Goal: Information Seeking & Learning: Find specific fact

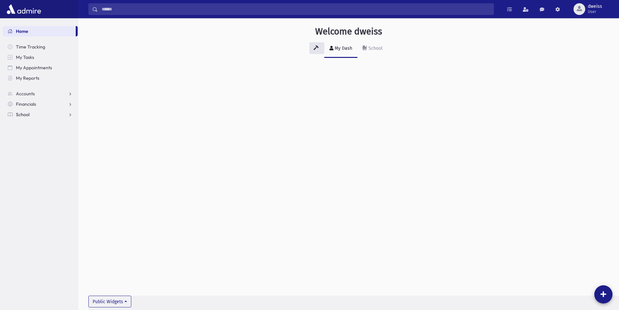
click at [26, 115] on span "School" at bounding box center [23, 114] width 14 height 6
click at [33, 125] on span "Students" at bounding box center [29, 125] width 18 height 6
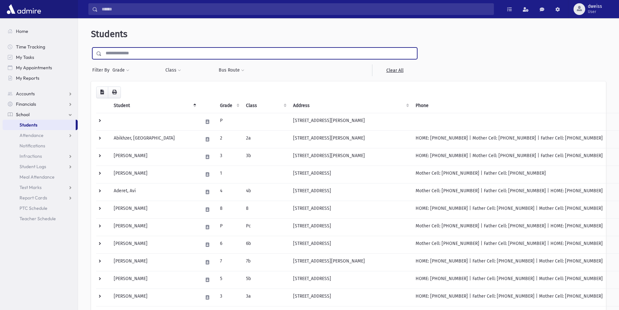
click at [140, 53] on input "text" at bounding box center [259, 53] width 315 height 12
type input "******"
click at [91, 47] on input "submit" at bounding box center [100, 51] width 18 height 9
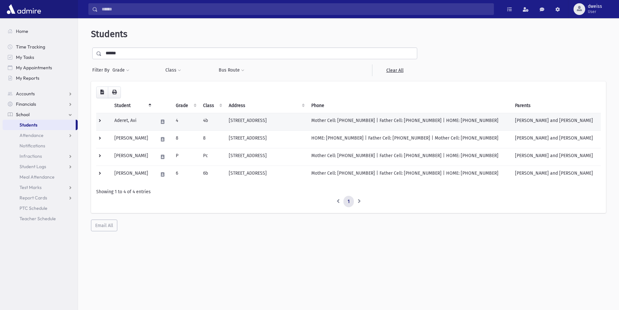
click at [241, 121] on td "[STREET_ADDRESS]" at bounding box center [266, 122] width 83 height 18
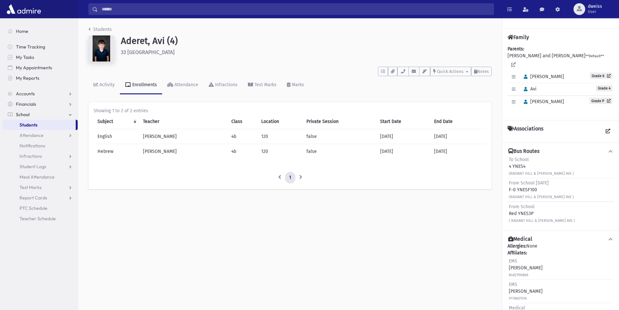
drag, startPoint x: 184, startPoint y: 153, endPoint x: 94, endPoint y: 152, distance: 89.4
click at [94, 152] on tr "Hebrew Rabbi Serebrowski 4b 120 false 07/27/2025 07/30/2026" at bounding box center [290, 151] width 393 height 15
click at [90, 29] on icon "breadcrumb" at bounding box center [89, 29] width 2 height 5
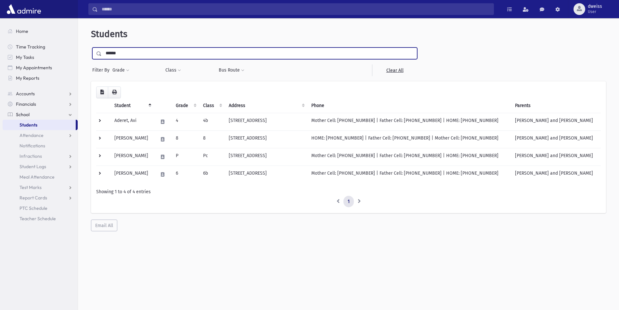
drag, startPoint x: 129, startPoint y: 54, endPoint x: 90, endPoint y: 48, distance: 39.4
click at [92, 48] on div "******" at bounding box center [254, 53] width 325 height 12
type input "*****"
click at [91, 47] on input "submit" at bounding box center [100, 51] width 18 height 9
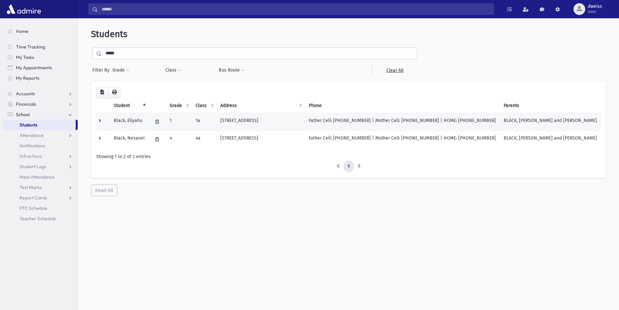
click at [216, 122] on td "1a" at bounding box center [204, 122] width 25 height 18
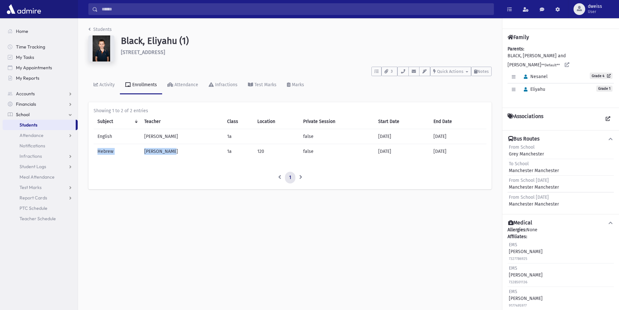
drag, startPoint x: 183, startPoint y: 153, endPoint x: 94, endPoint y: 152, distance: 88.7
click at [94, 152] on tr "Hebrew [PERSON_NAME] 1a 120 false [DATE] [DATE]" at bounding box center [290, 151] width 393 height 15
click at [170, 151] on td "[PERSON_NAME]" at bounding box center [181, 151] width 83 height 15
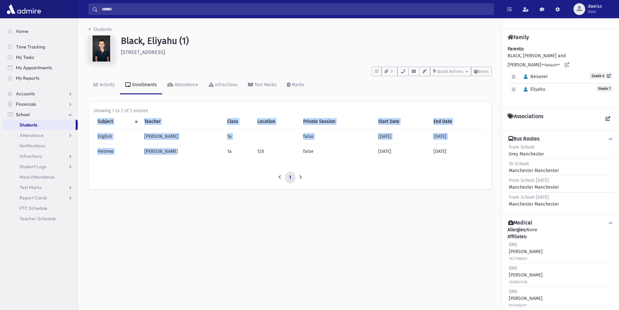
drag, startPoint x: 173, startPoint y: 150, endPoint x: 92, endPoint y: 145, distance: 81.4
click at [92, 145] on div "Showing 1 to 2 of 2 entries Subject Teacher Class Location Private Session Star…" at bounding box center [289, 145] width 403 height 87
click at [186, 159] on div "Subject Teacher Class Location Private Session Start Date End Date English [PER…" at bounding box center [290, 139] width 393 height 50
